Goal: Task Accomplishment & Management: Manage account settings

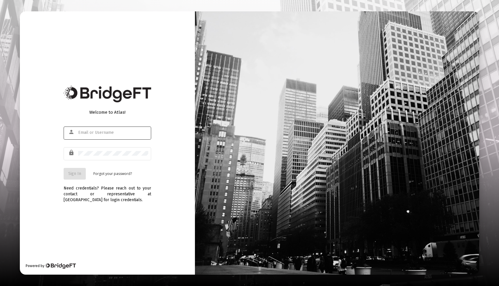
type input "[EMAIL_ADDRESS][DOMAIN_NAME]"
click at [75, 175] on span "Sign In" at bounding box center [74, 173] width 13 height 5
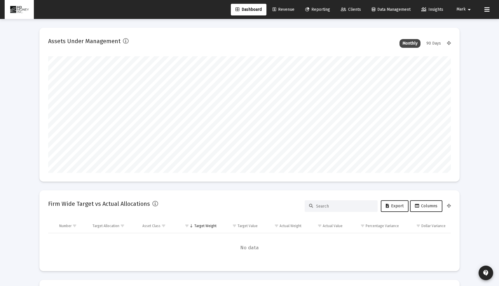
scroll to position [117, 217]
type input "[DATE]"
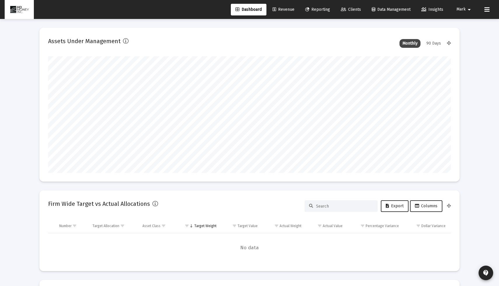
click at [319, 7] on span "Reporting" at bounding box center [317, 9] width 25 height 5
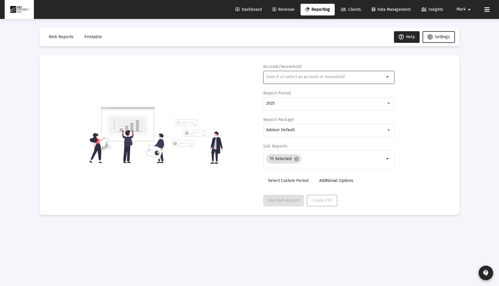
click at [357, 74] on div at bounding box center [325, 77] width 118 height 14
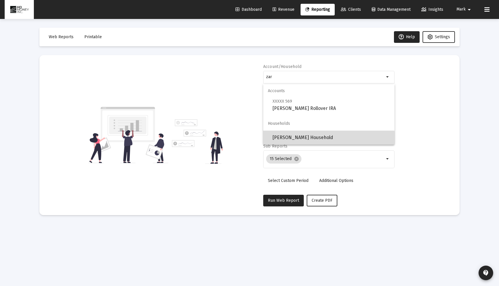
click at [323, 141] on span "[PERSON_NAME] Household" at bounding box center [331, 138] width 117 height 14
type input "[PERSON_NAME] Household"
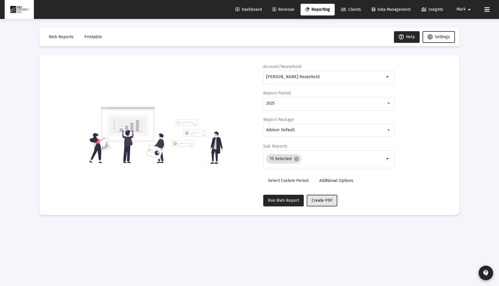
click at [319, 200] on span "Create PDF" at bounding box center [322, 200] width 21 height 5
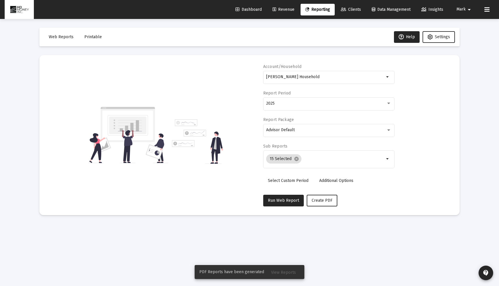
click at [90, 37] on span "Printable" at bounding box center [93, 36] width 18 height 5
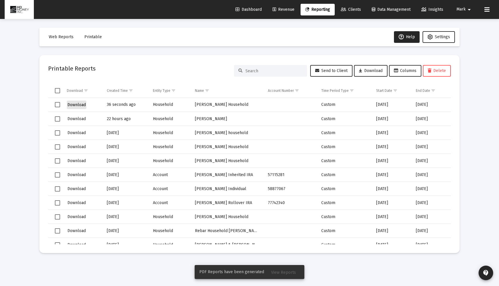
click at [74, 103] on span "Download" at bounding box center [76, 105] width 18 height 5
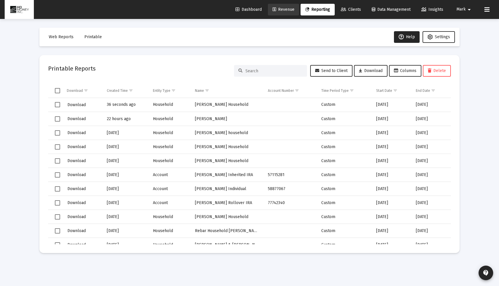
click at [281, 11] on span "Revenue" at bounding box center [284, 9] width 22 height 5
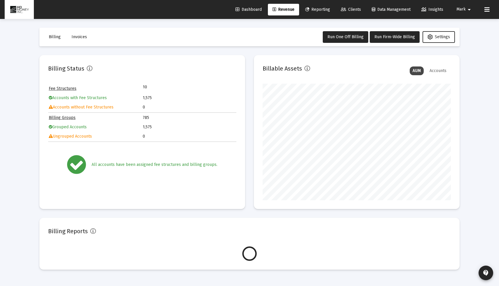
scroll to position [117, 188]
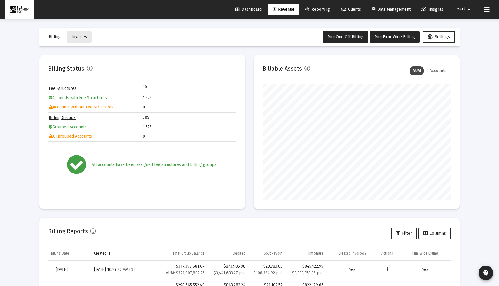
click at [74, 37] on span "Invoices" at bounding box center [79, 36] width 15 height 5
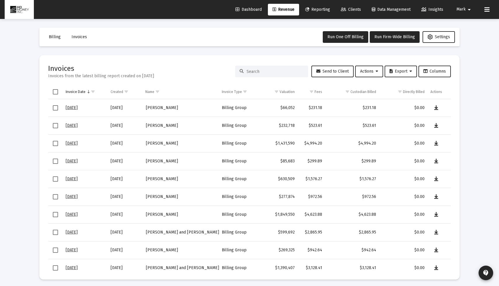
click at [253, 74] on div at bounding box center [271, 72] width 73 height 12
click at [250, 68] on div at bounding box center [271, 72] width 73 height 12
click at [251, 71] on input at bounding box center [275, 71] width 57 height 5
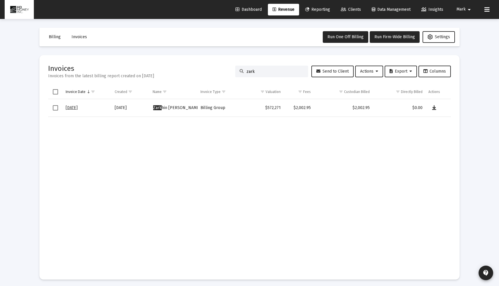
type input "zark"
click at [436, 110] on icon "Data grid" at bounding box center [435, 108] width 4 height 7
